Goal: Transaction & Acquisition: Purchase product/service

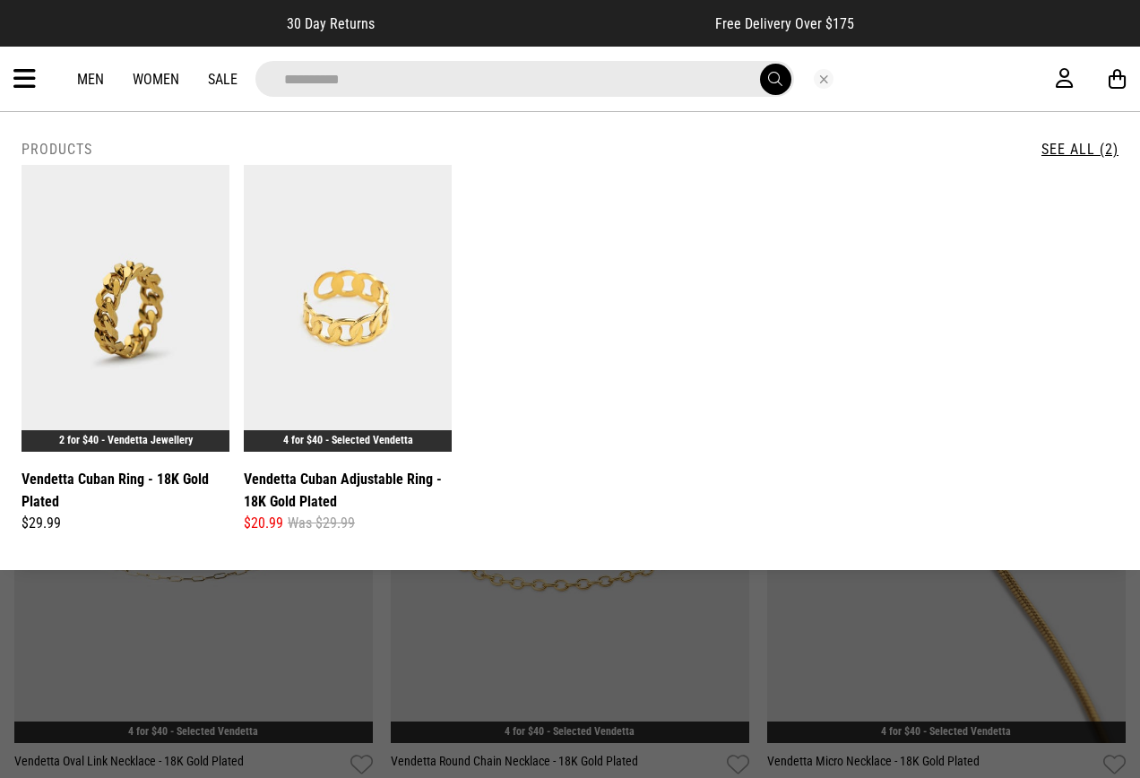
click at [831, 72] on div at bounding box center [824, 79] width 60 height 20
click at [824, 69] on button "Close search" at bounding box center [824, 79] width 20 height 20
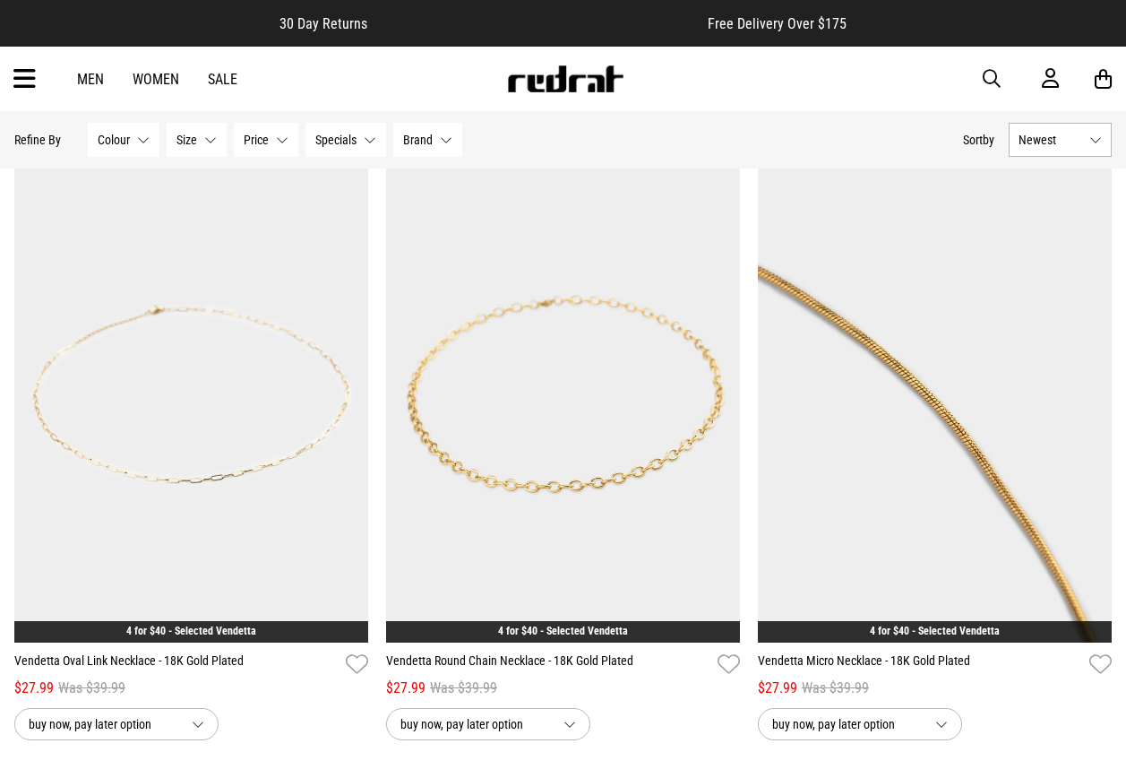
click at [31, 48] on div "Men Women Sale Sign in New Back Footwear Back Mens Back Womens Back Youth & Kid…" at bounding box center [563, 79] width 1126 height 65
click at [20, 97] on div "Men Women Sale Sign in New Back Footwear Back Mens Back Womens Back Youth & Kid…" at bounding box center [563, 79] width 1126 height 65
click at [16, 83] on icon at bounding box center [24, 80] width 22 height 30
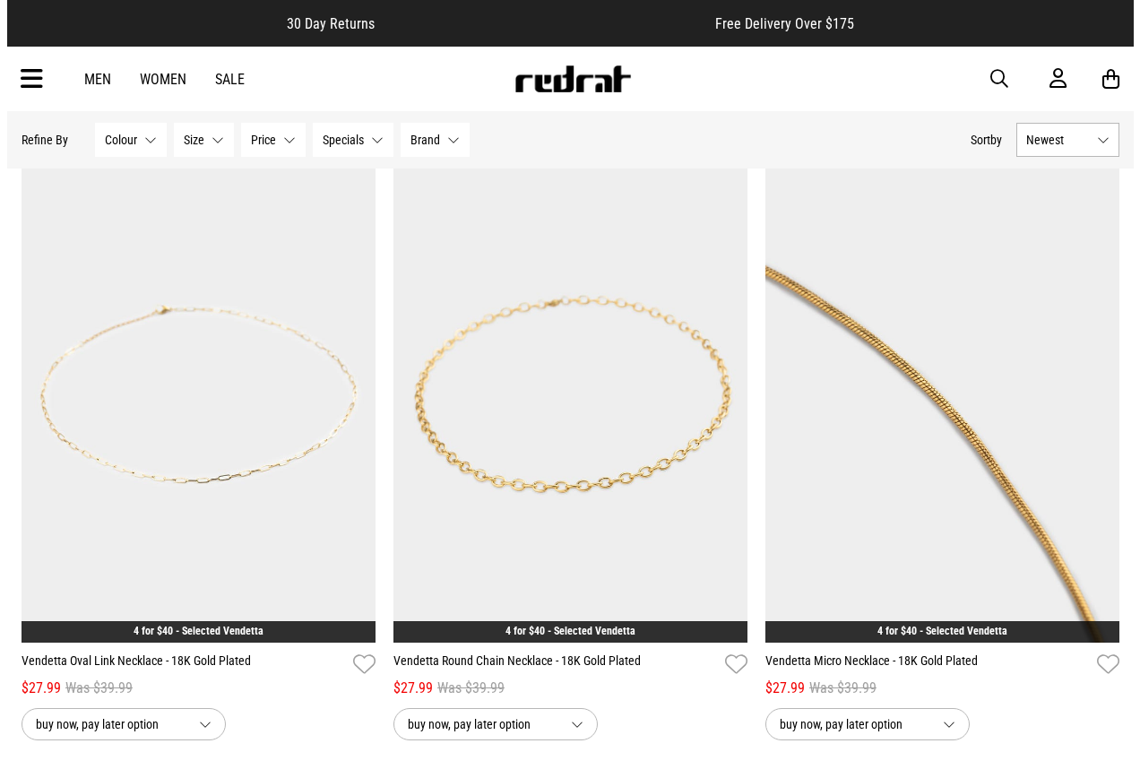
scroll to position [9675, 0]
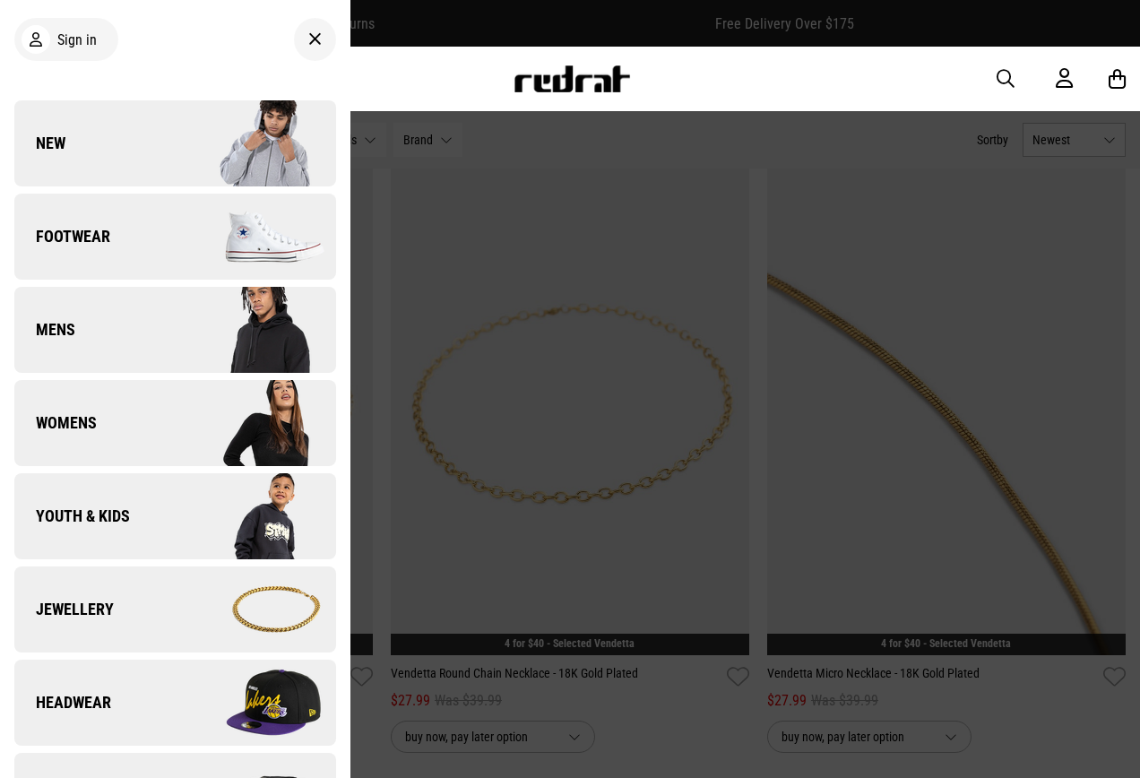
click at [214, 143] on img at bounding box center [255, 144] width 160 height 90
